Goal: Communication & Community: Answer question/provide support

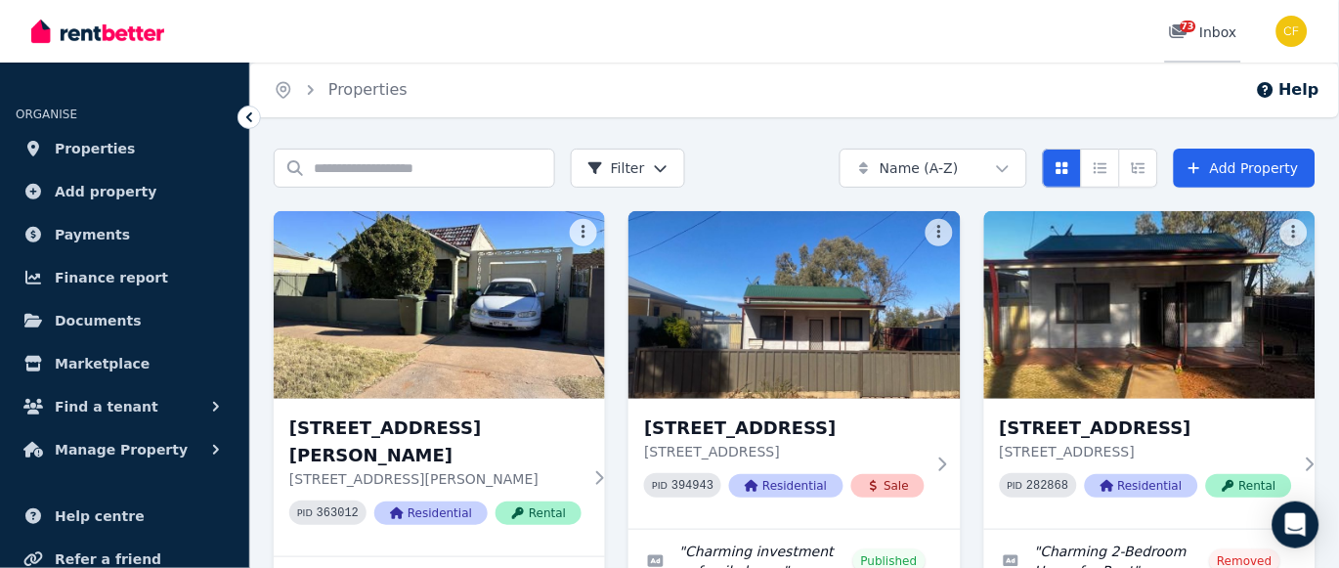
click at [1195, 22] on span "73" at bounding box center [1189, 27] width 16 height 12
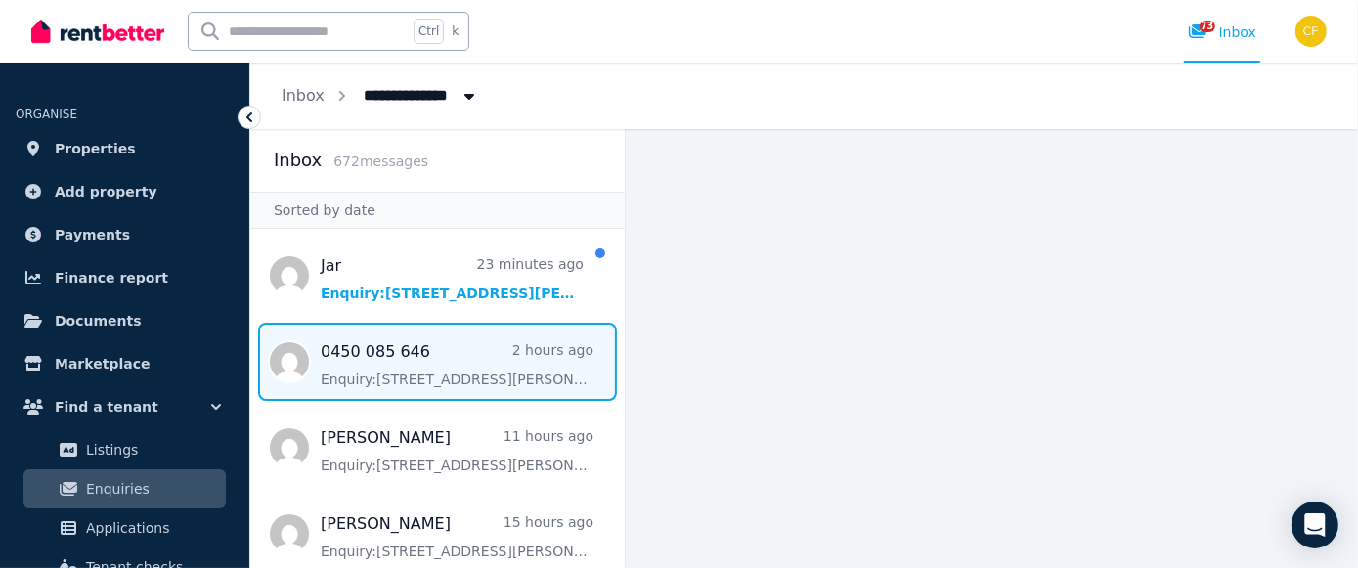
click at [353, 349] on span "Message list" at bounding box center [437, 362] width 374 height 78
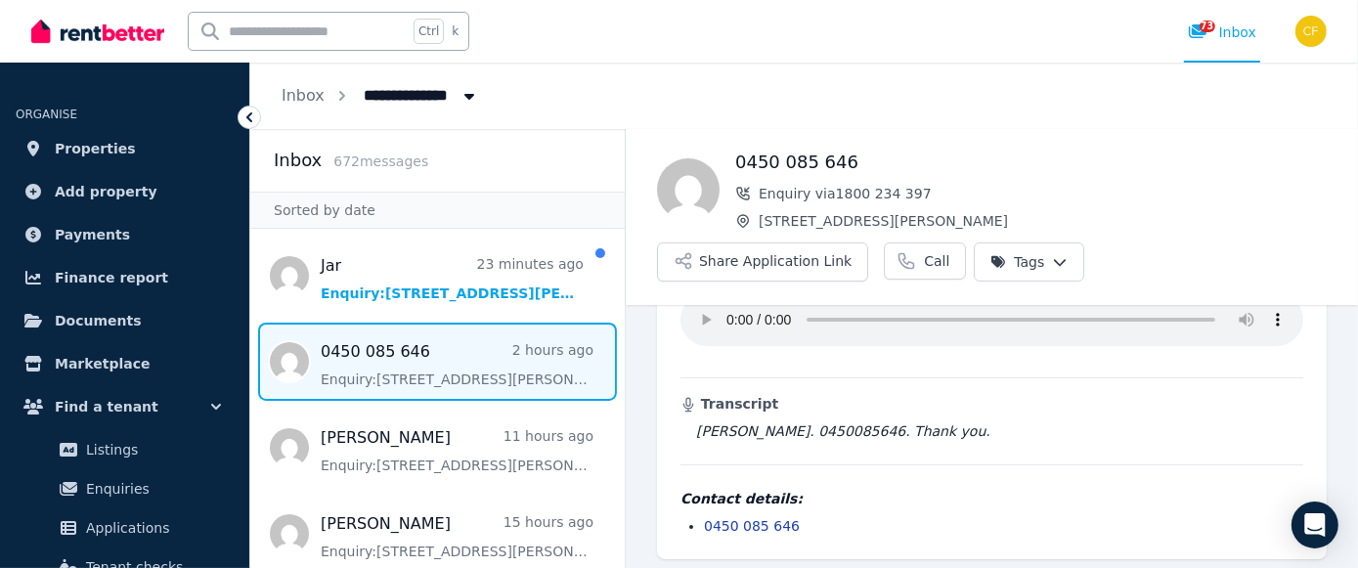
scroll to position [112, 0]
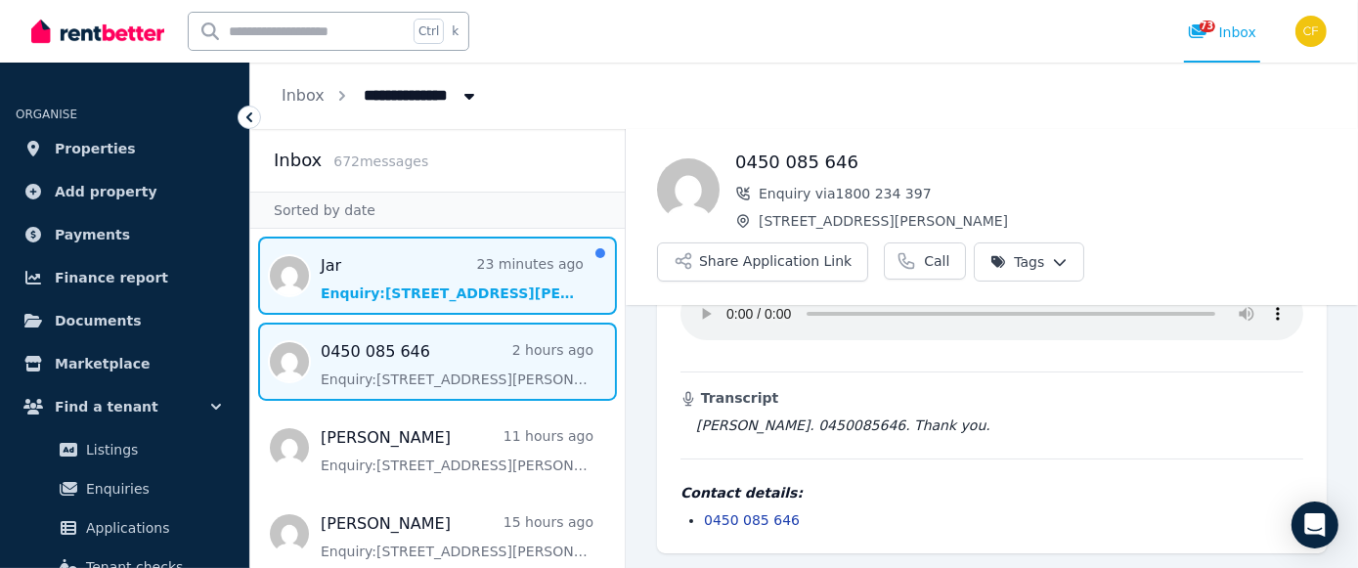
click at [453, 277] on span "Message list" at bounding box center [437, 276] width 374 height 78
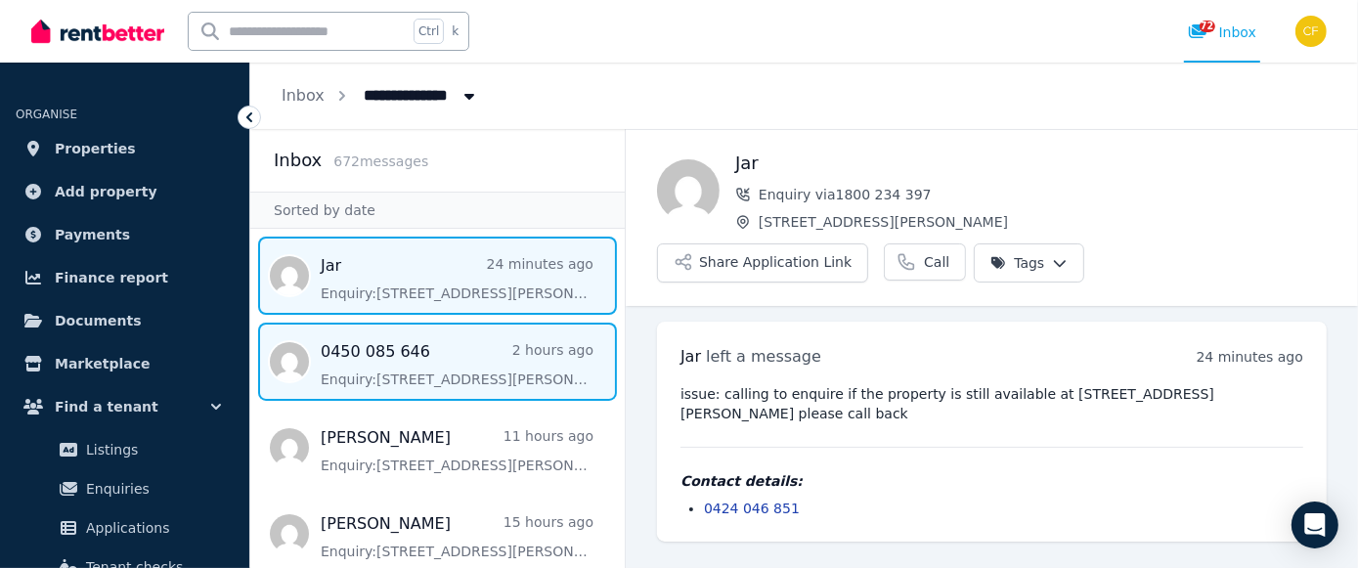
click at [379, 379] on span "Message list" at bounding box center [437, 362] width 374 height 78
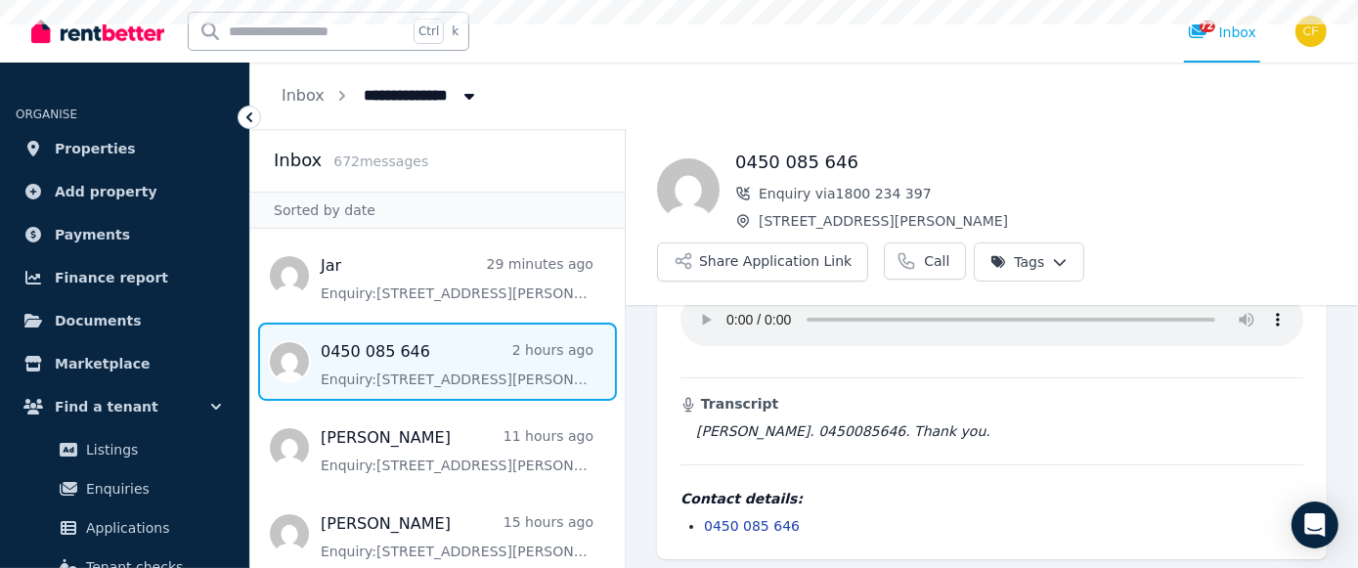
scroll to position [112, 0]
